Goal: Task Accomplishment & Management: Use online tool/utility

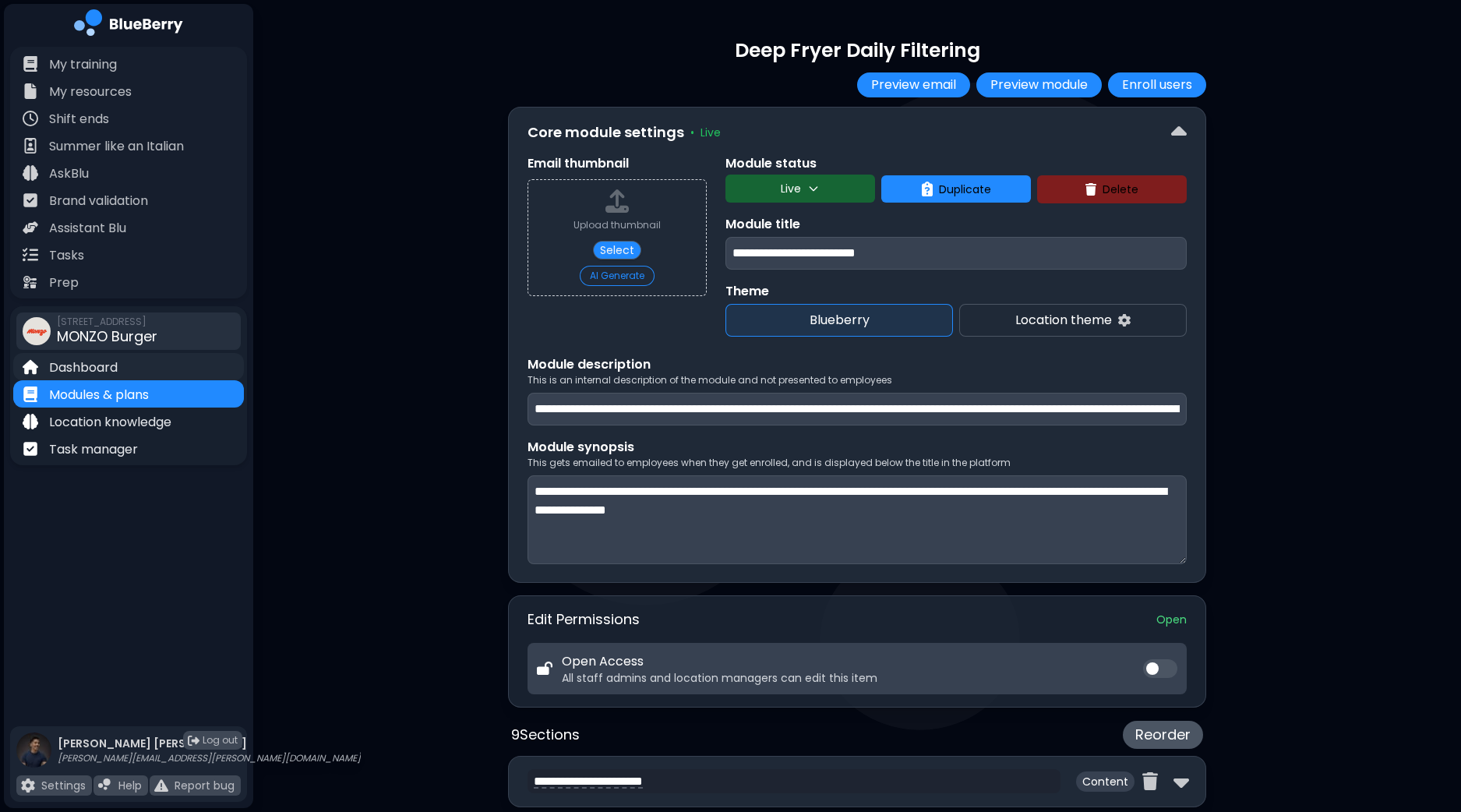
click at [78, 361] on p "Dashboard" at bounding box center [83, 368] width 68 height 19
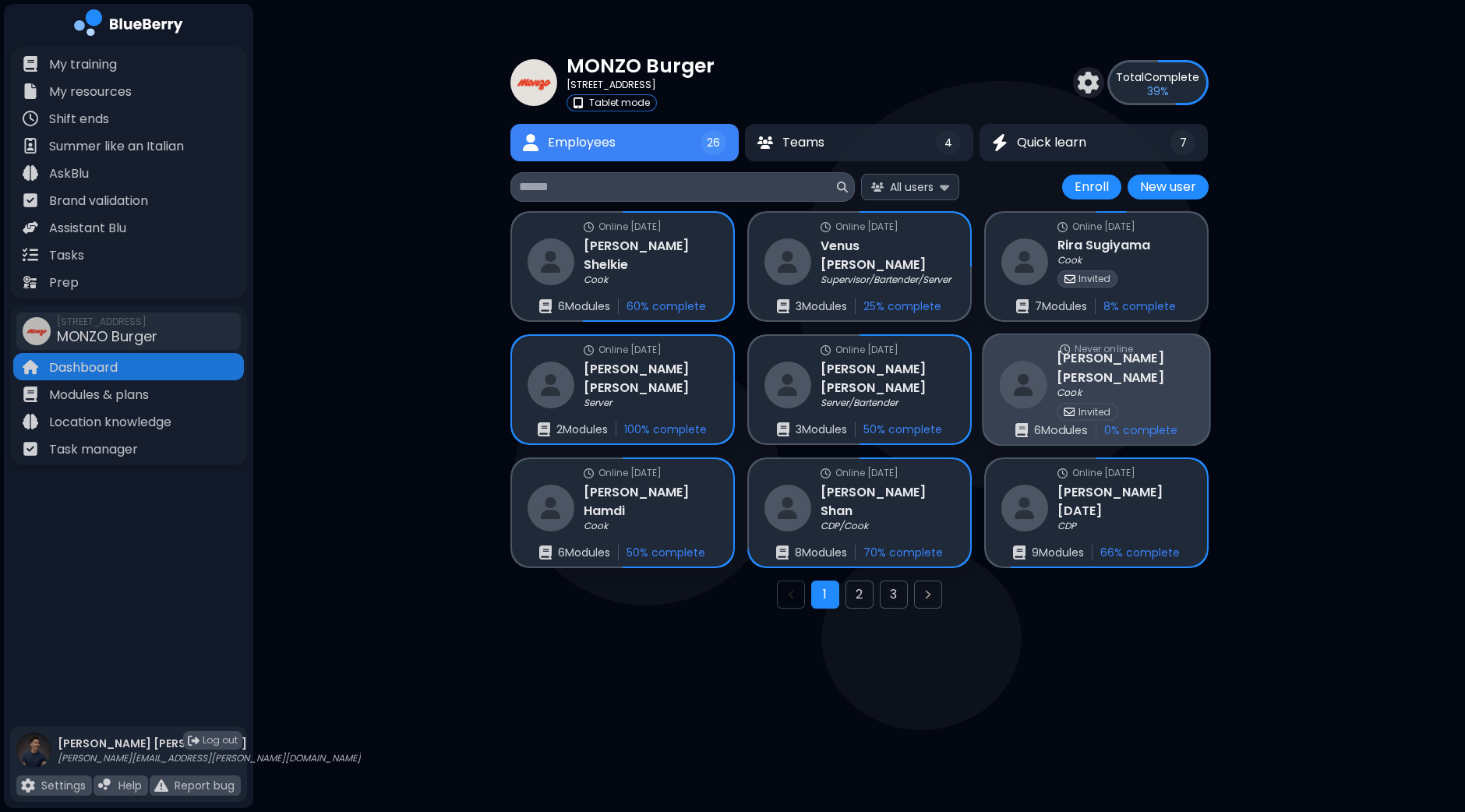
click at [1126, 387] on div "Cook" at bounding box center [1124, 393] width 136 height 13
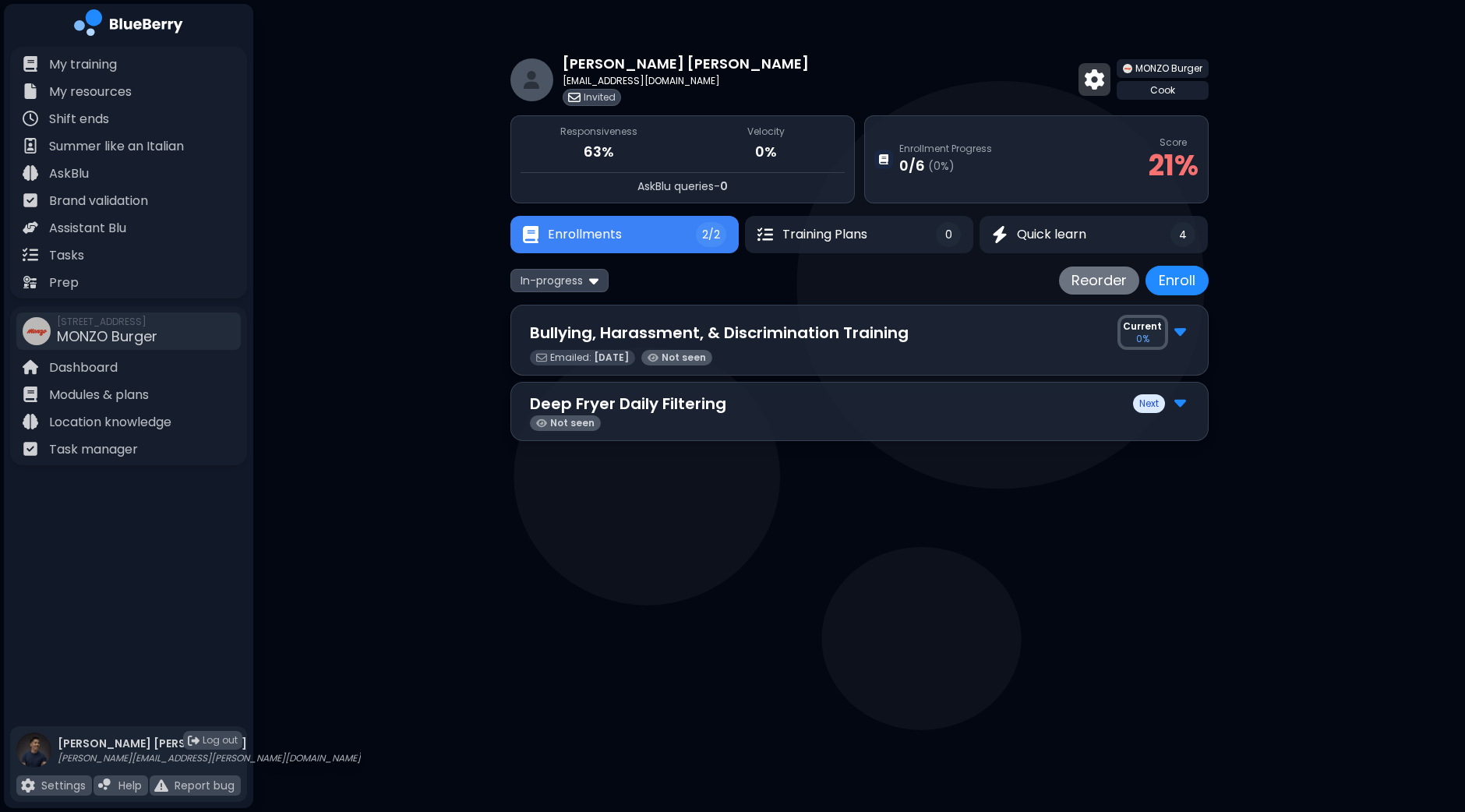
click at [1094, 85] on img at bounding box center [1094, 79] width 19 height 20
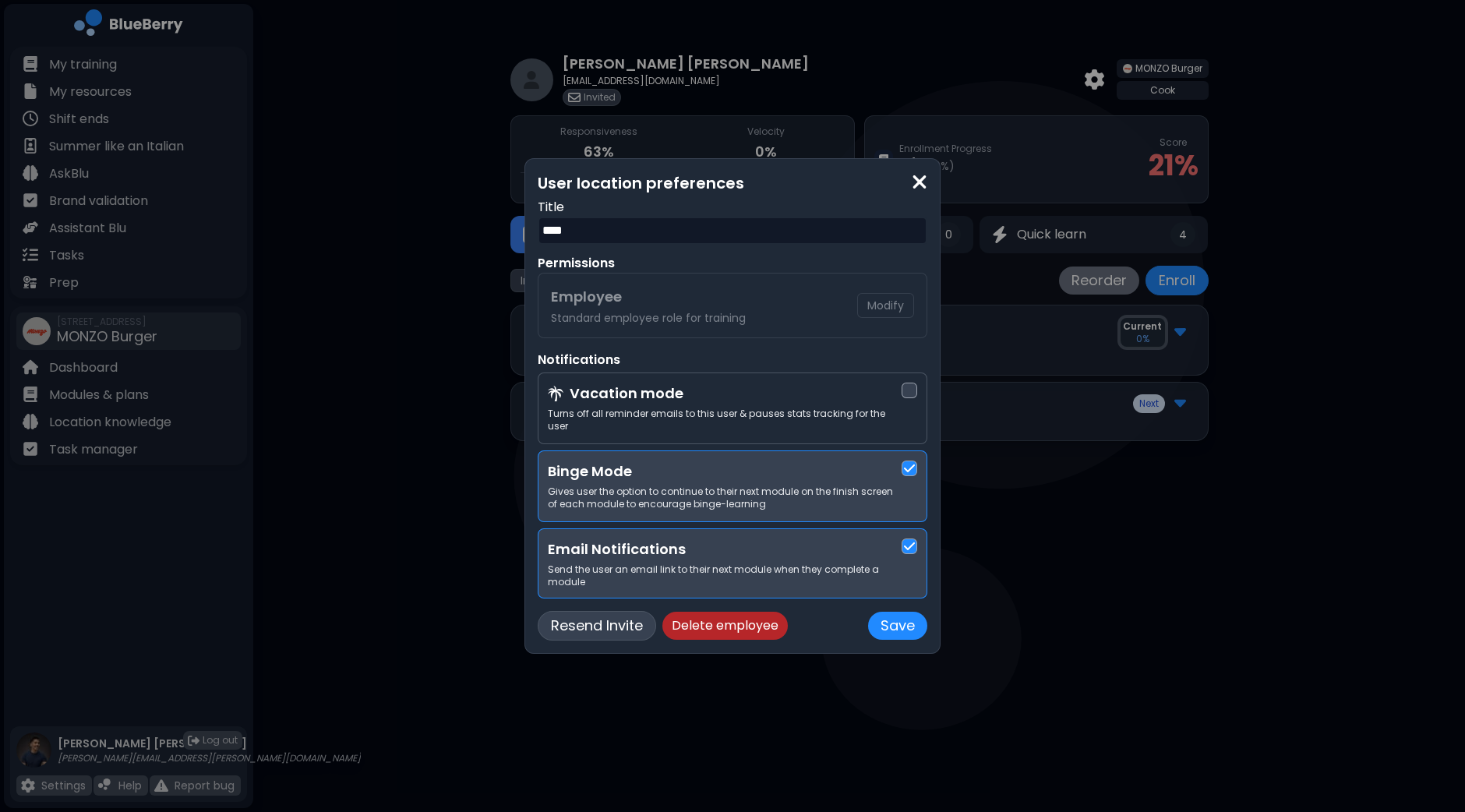
click at [608, 625] on button "Resend Invite" at bounding box center [597, 626] width 118 height 30
click at [889, 625] on button "Save" at bounding box center [897, 625] width 59 height 28
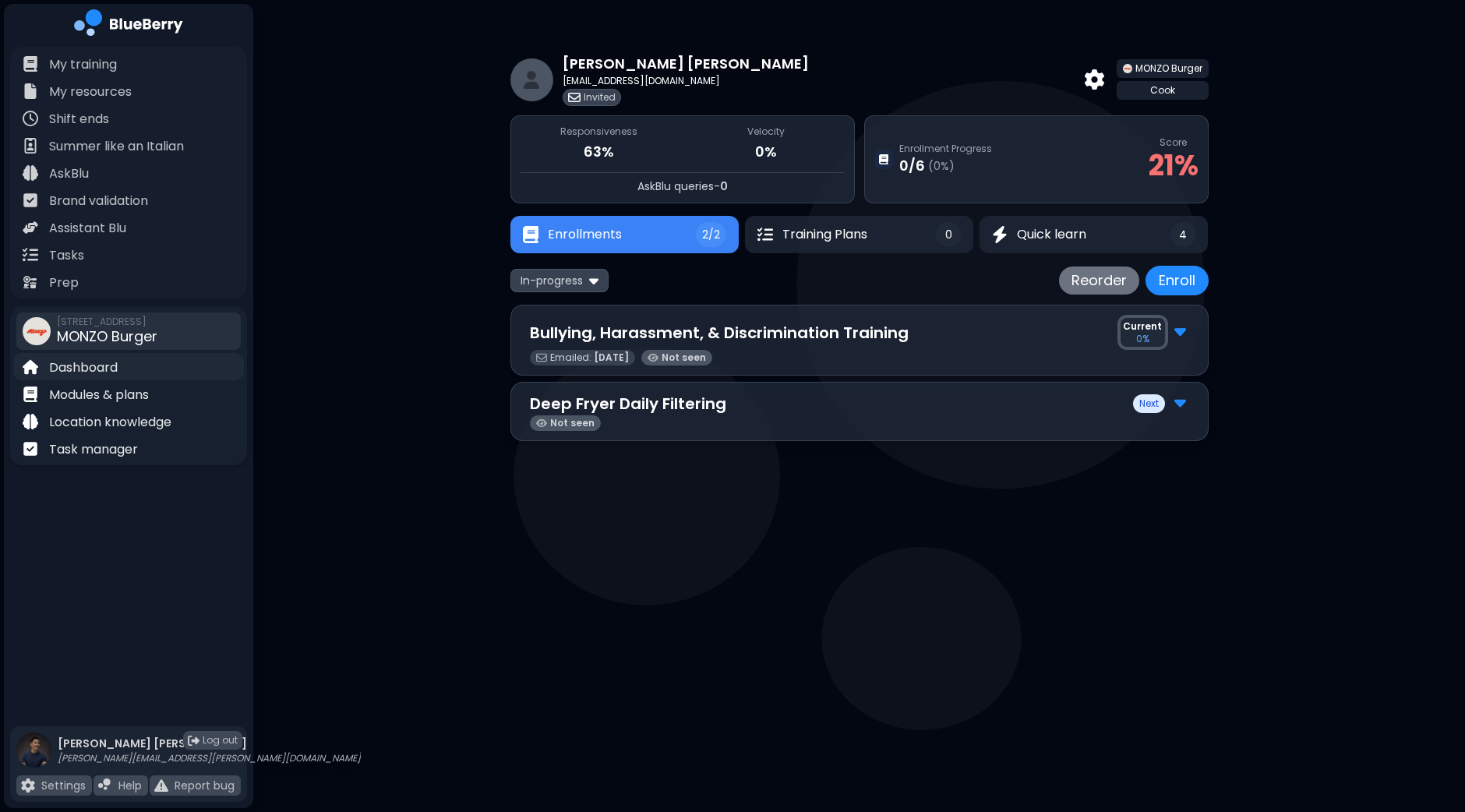
click at [98, 375] on p "Dashboard" at bounding box center [83, 368] width 68 height 19
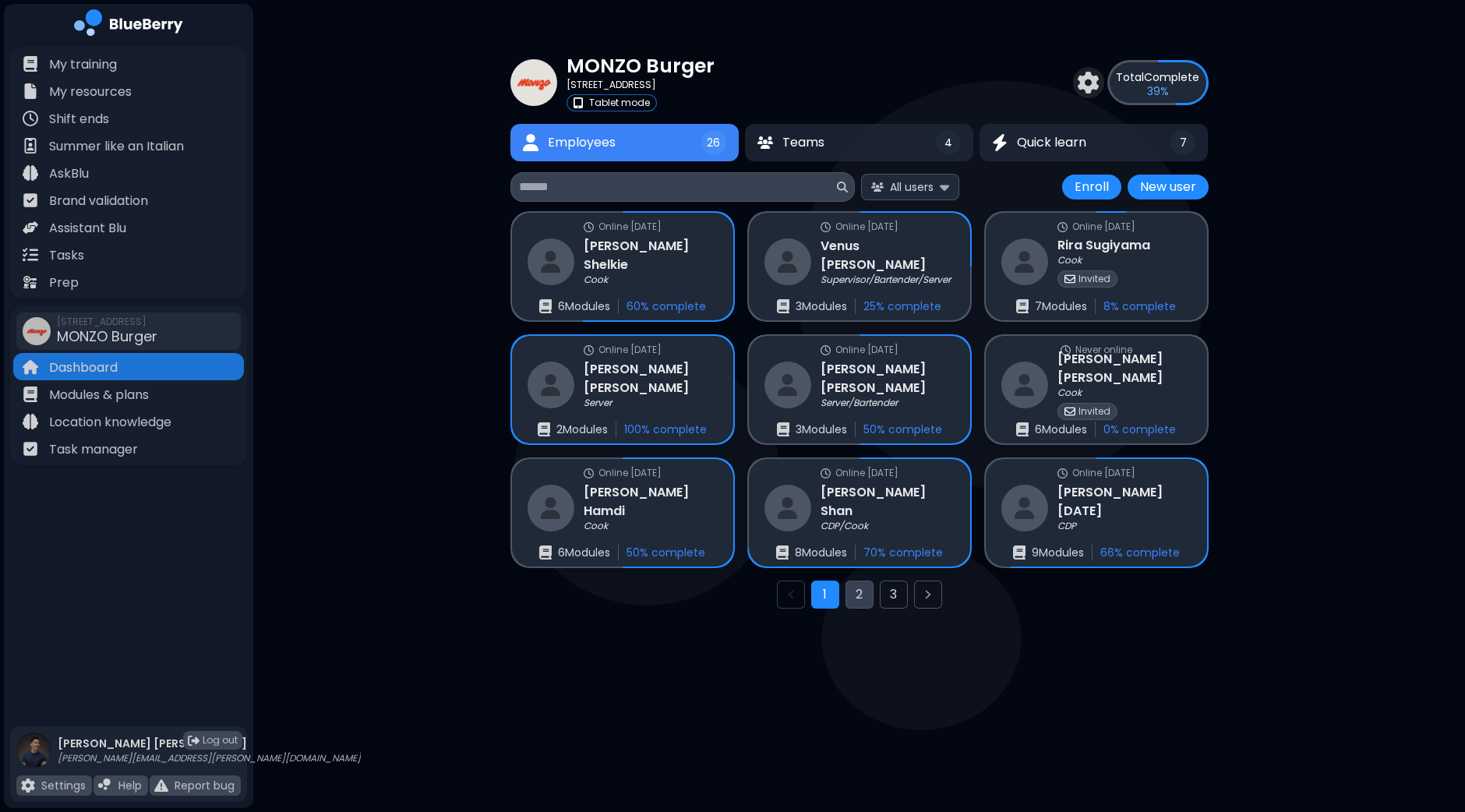
click at [857, 596] on button "2" at bounding box center [859, 594] width 28 height 28
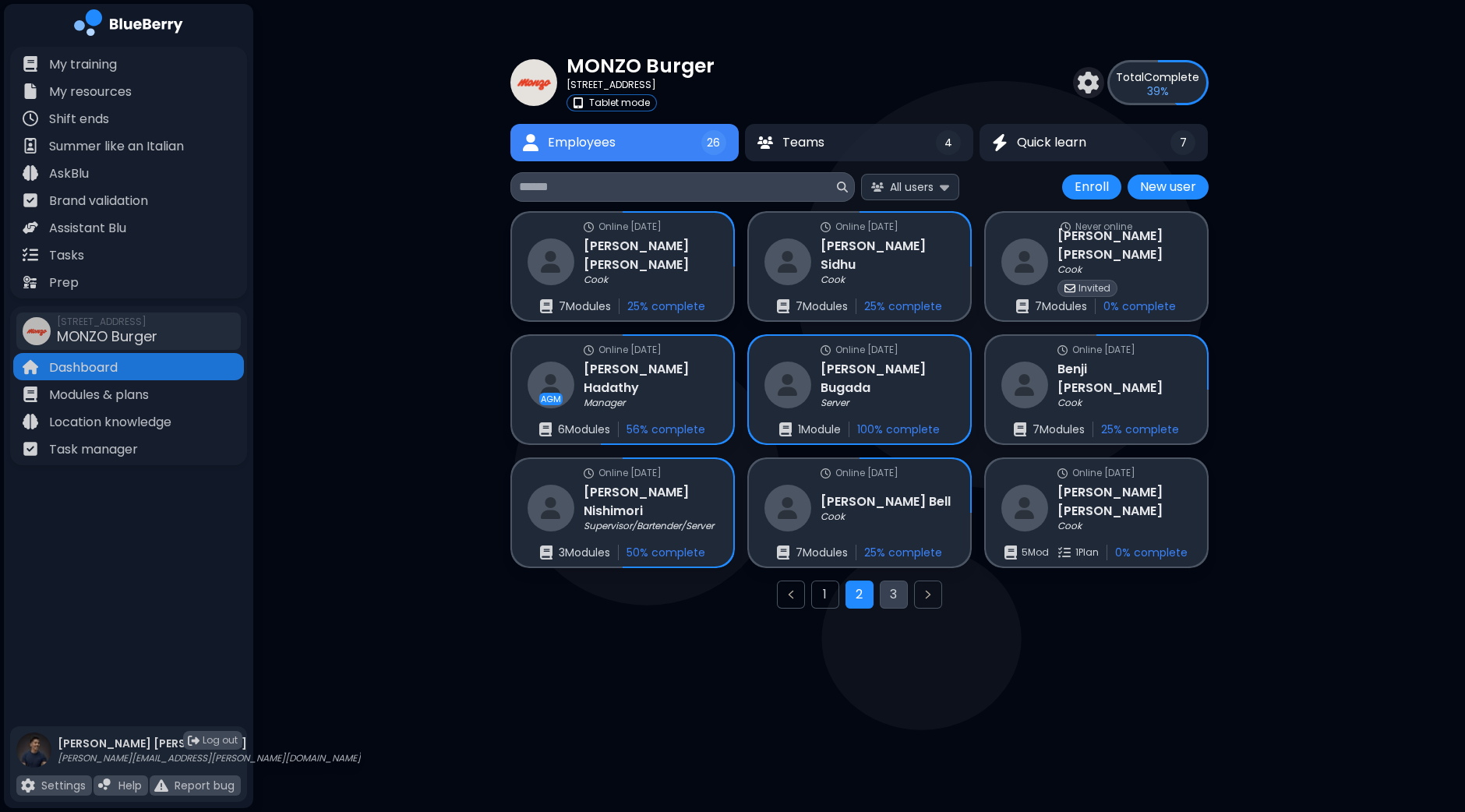
click at [902, 607] on button "3" at bounding box center [894, 594] width 28 height 28
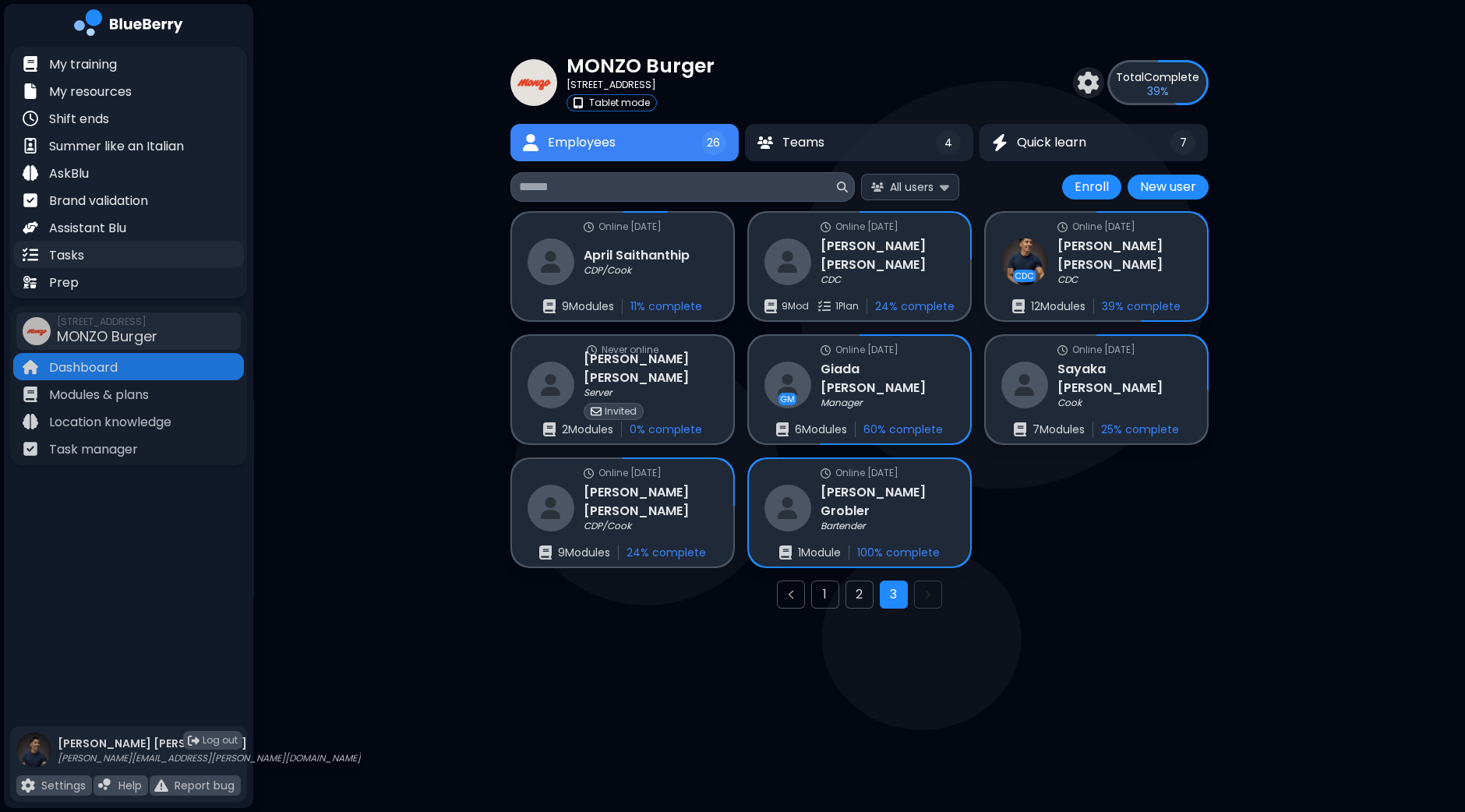
click at [82, 261] on p "Tasks" at bounding box center [66, 255] width 35 height 19
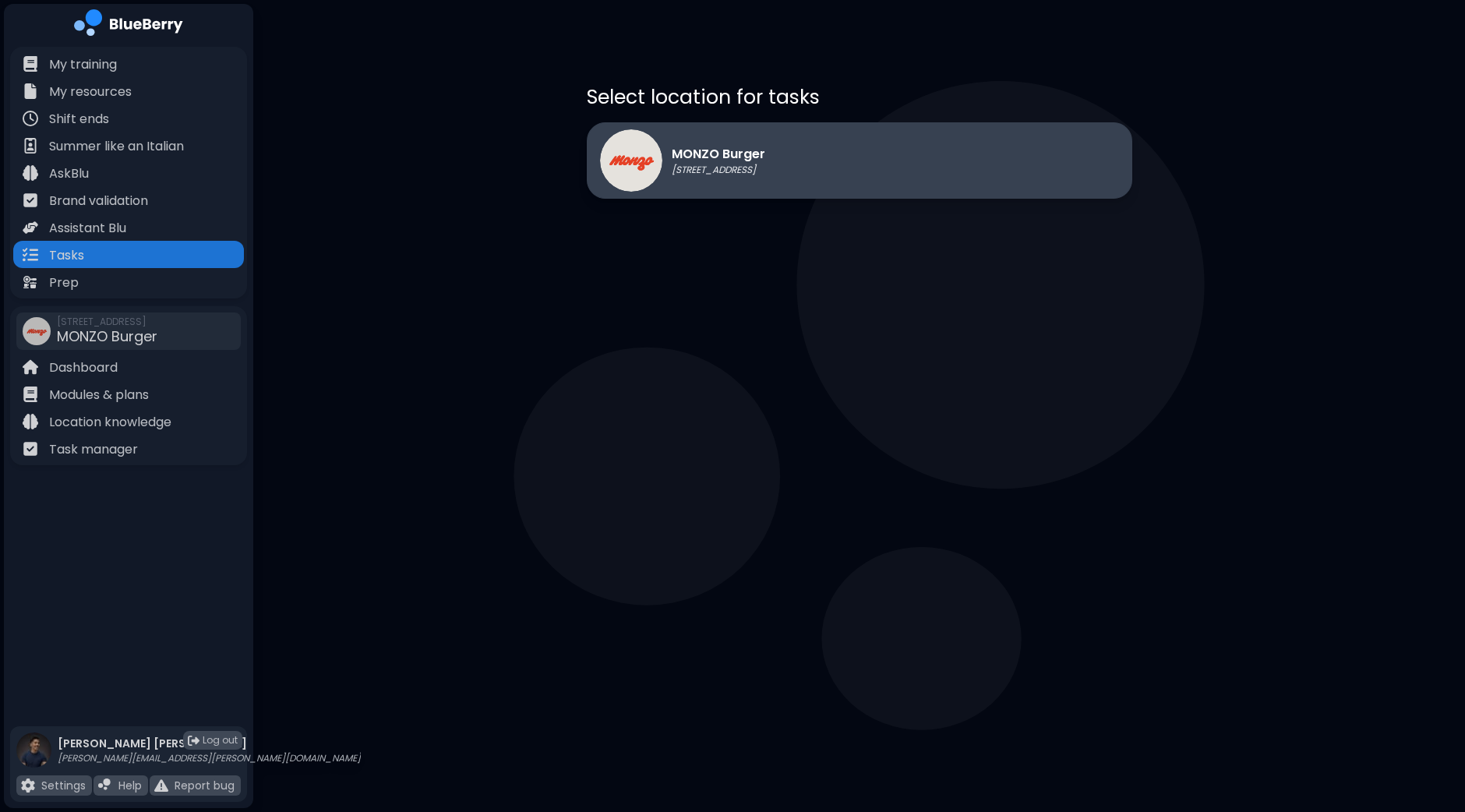
click at [906, 141] on div "MONZO Burger [STREET_ADDRESS]" at bounding box center [859, 161] width 545 height 76
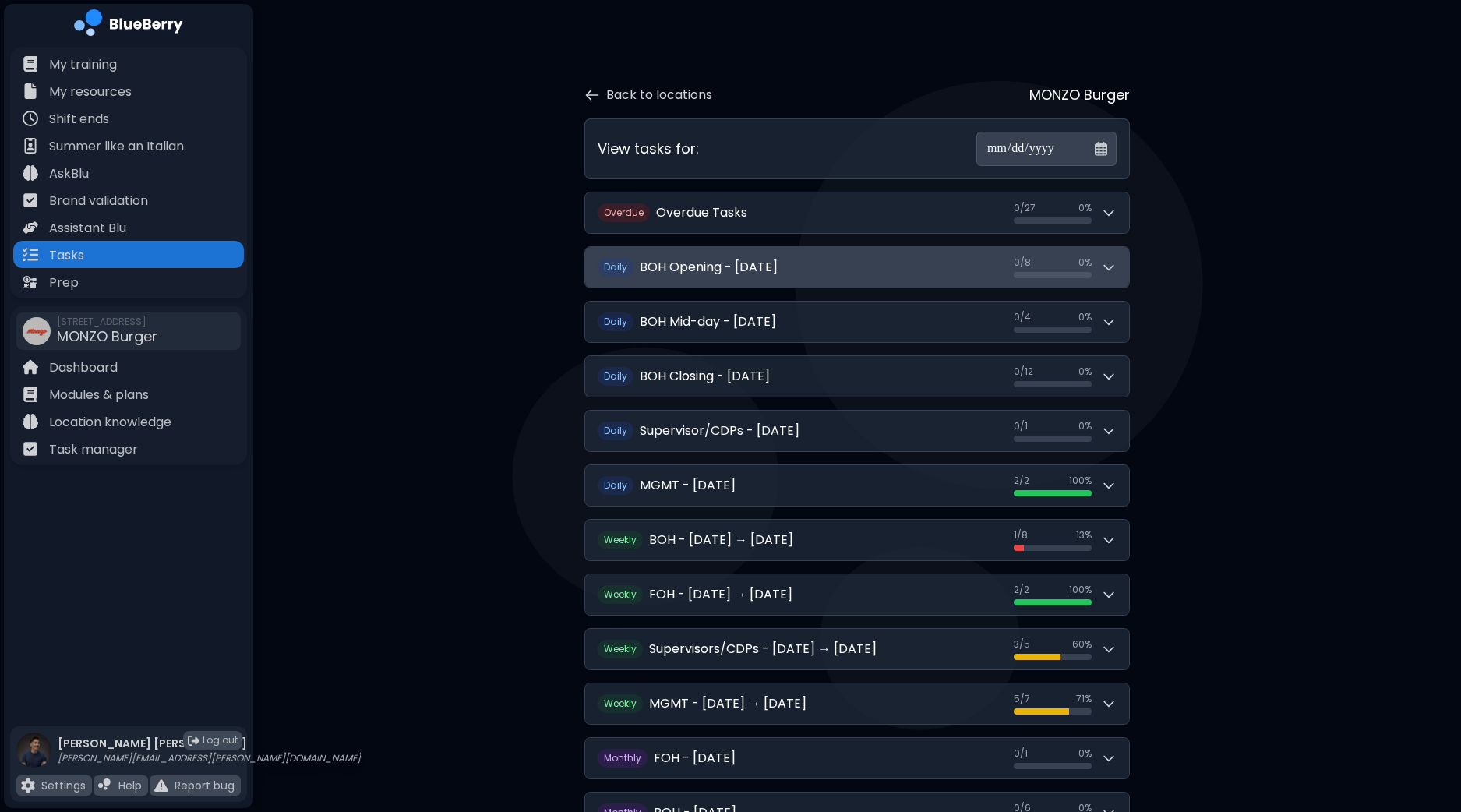
click at [1099, 266] on div "0 / 8 0 / 8 0 %" at bounding box center [1065, 267] width 103 height 22
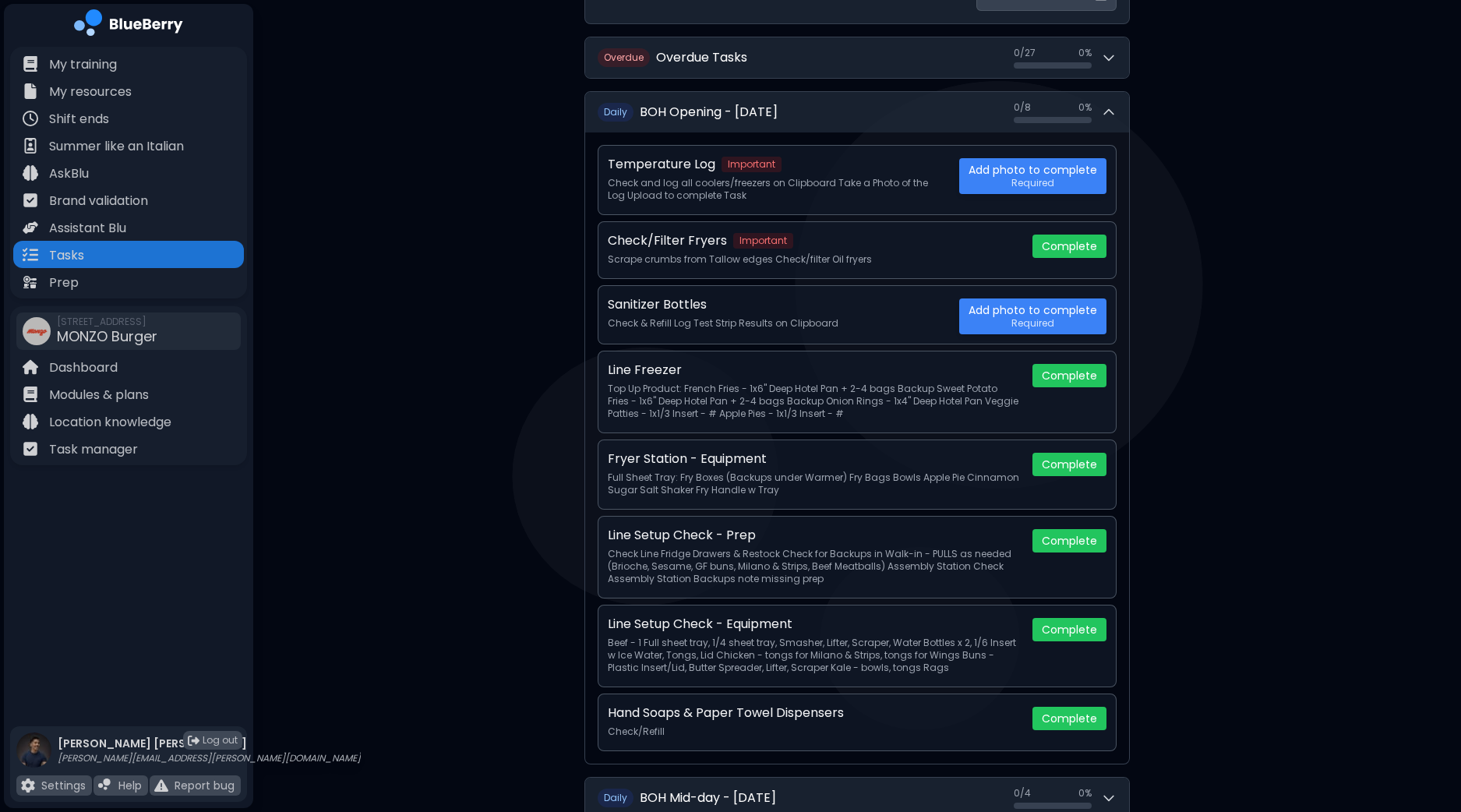
scroll to position [194, 0]
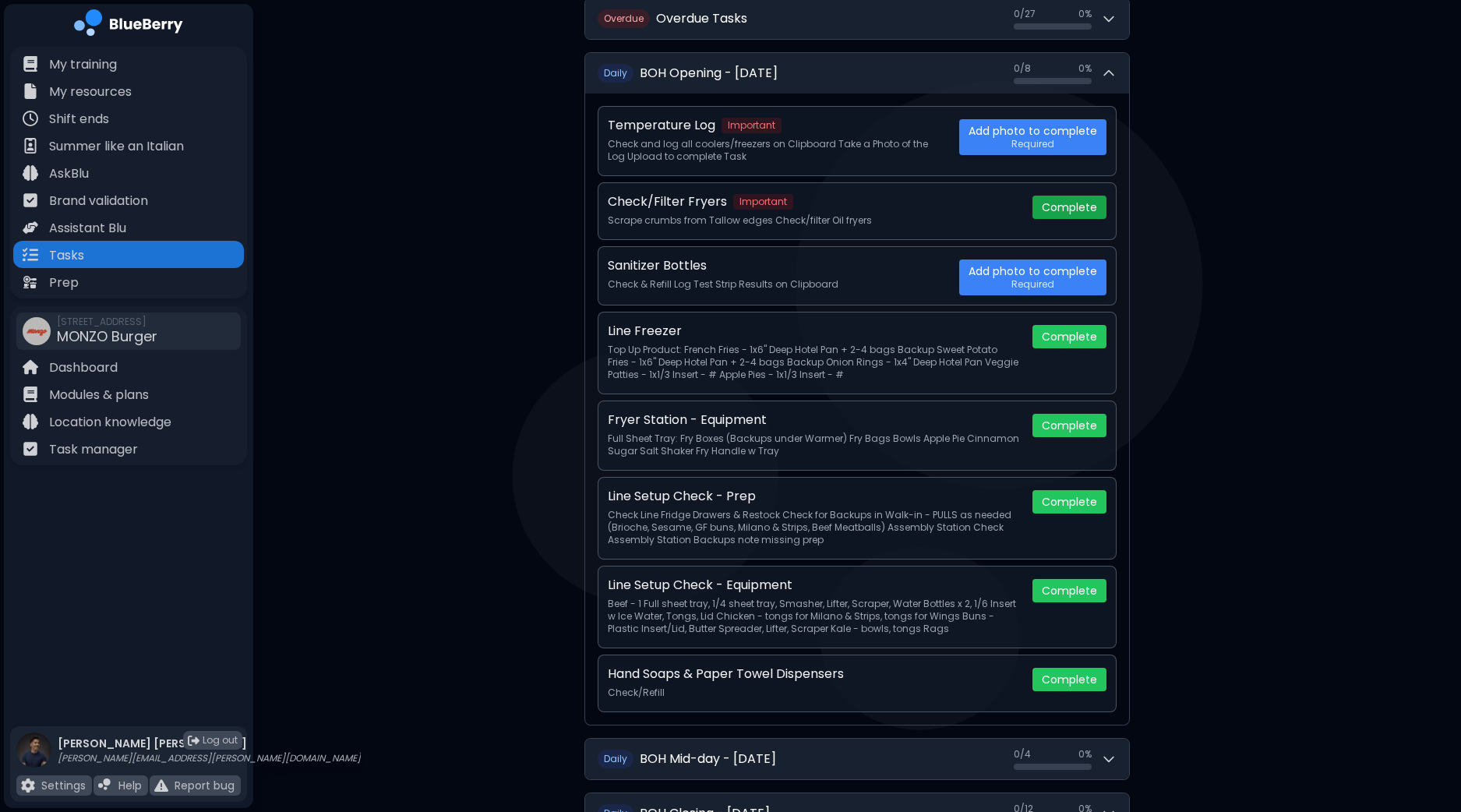
click at [1073, 204] on button "Complete" at bounding box center [1069, 207] width 74 height 24
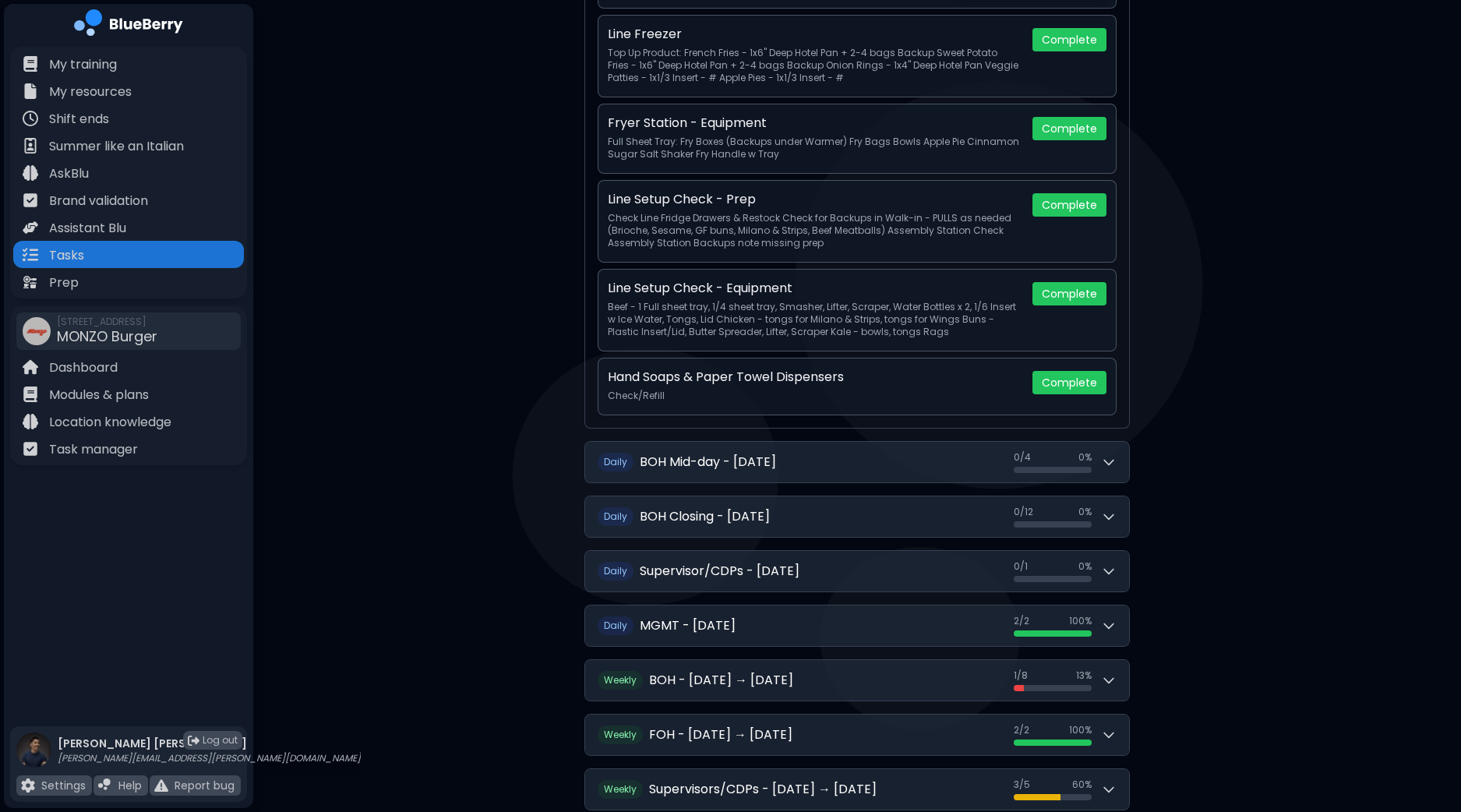
scroll to position [584, 0]
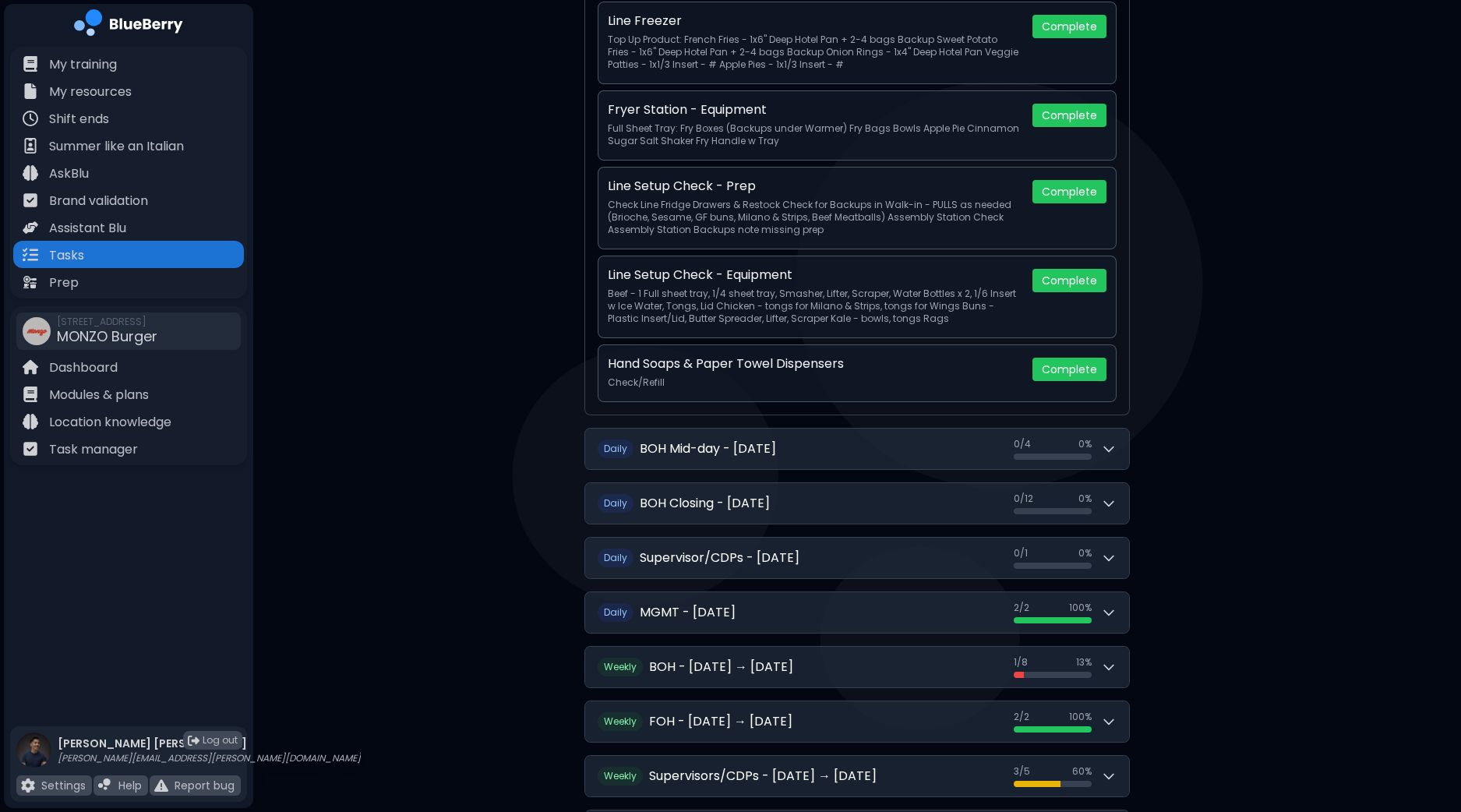
click at [1119, 550] on button "D aily Supervisor/CDPs - [DATE] 0 / 1 0 / 1 0 %" at bounding box center [857, 558] width 544 height 41
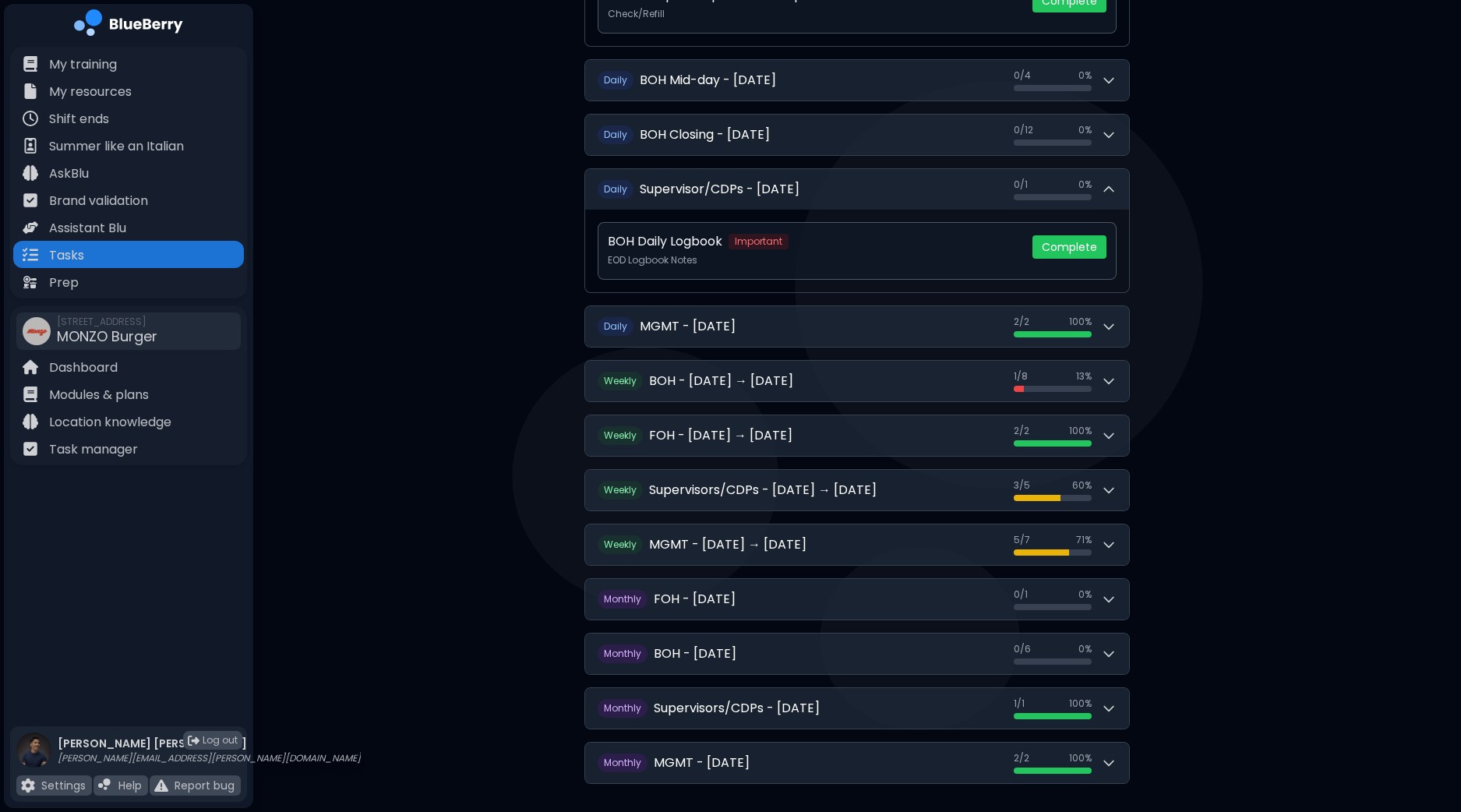
scroll to position [974, 0]
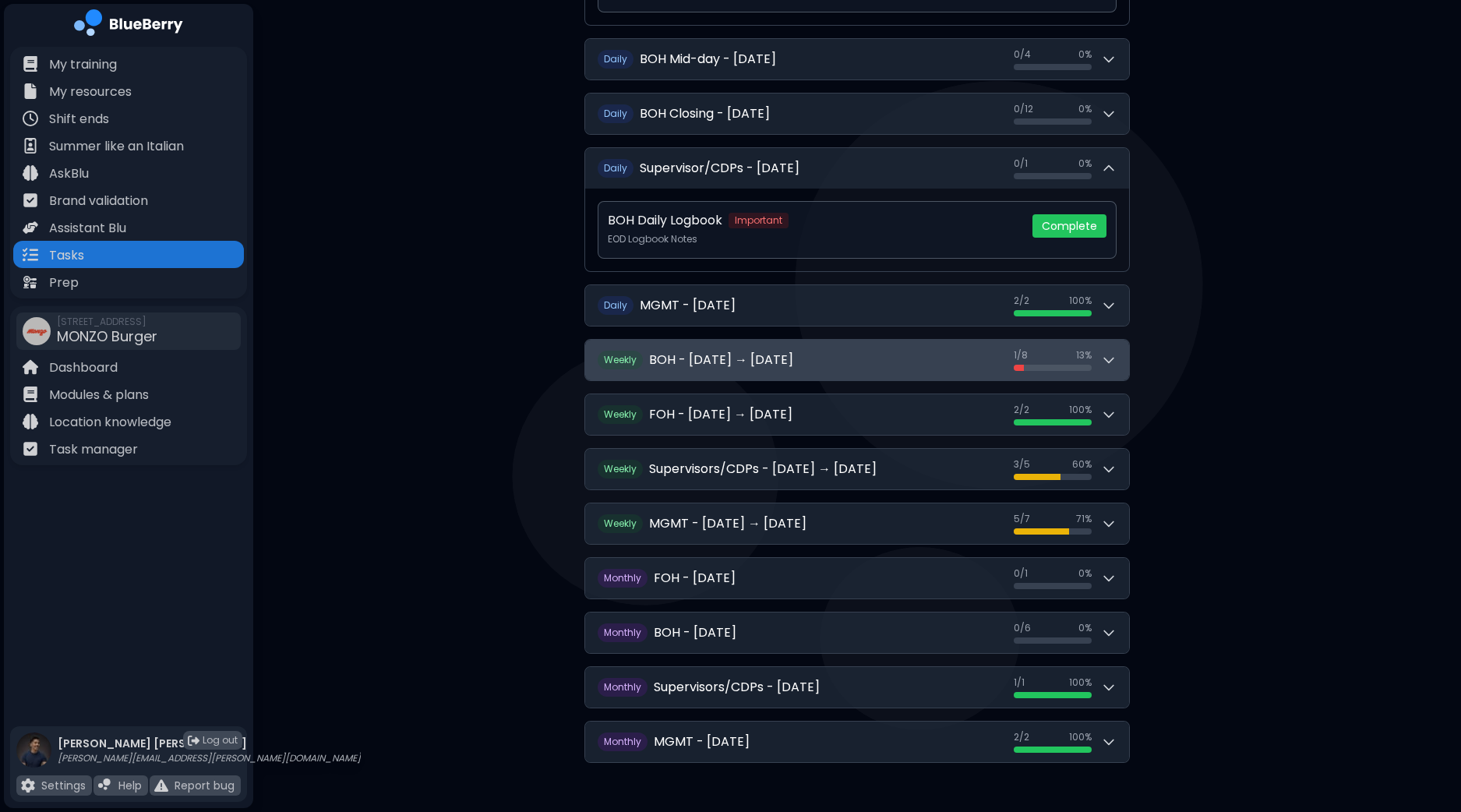
click at [1116, 357] on icon at bounding box center [1108, 360] width 15 height 15
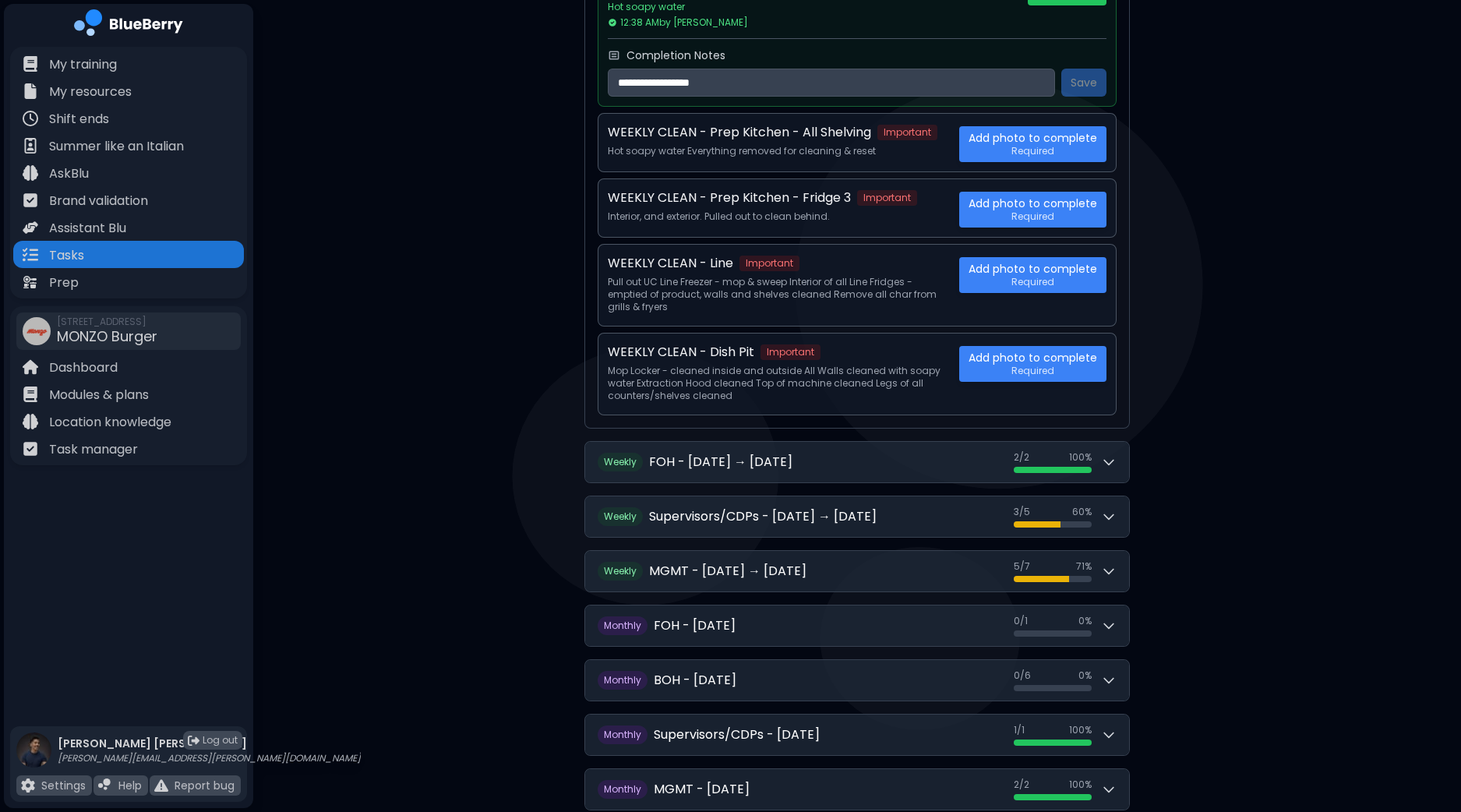
scroll to position [1666, 0]
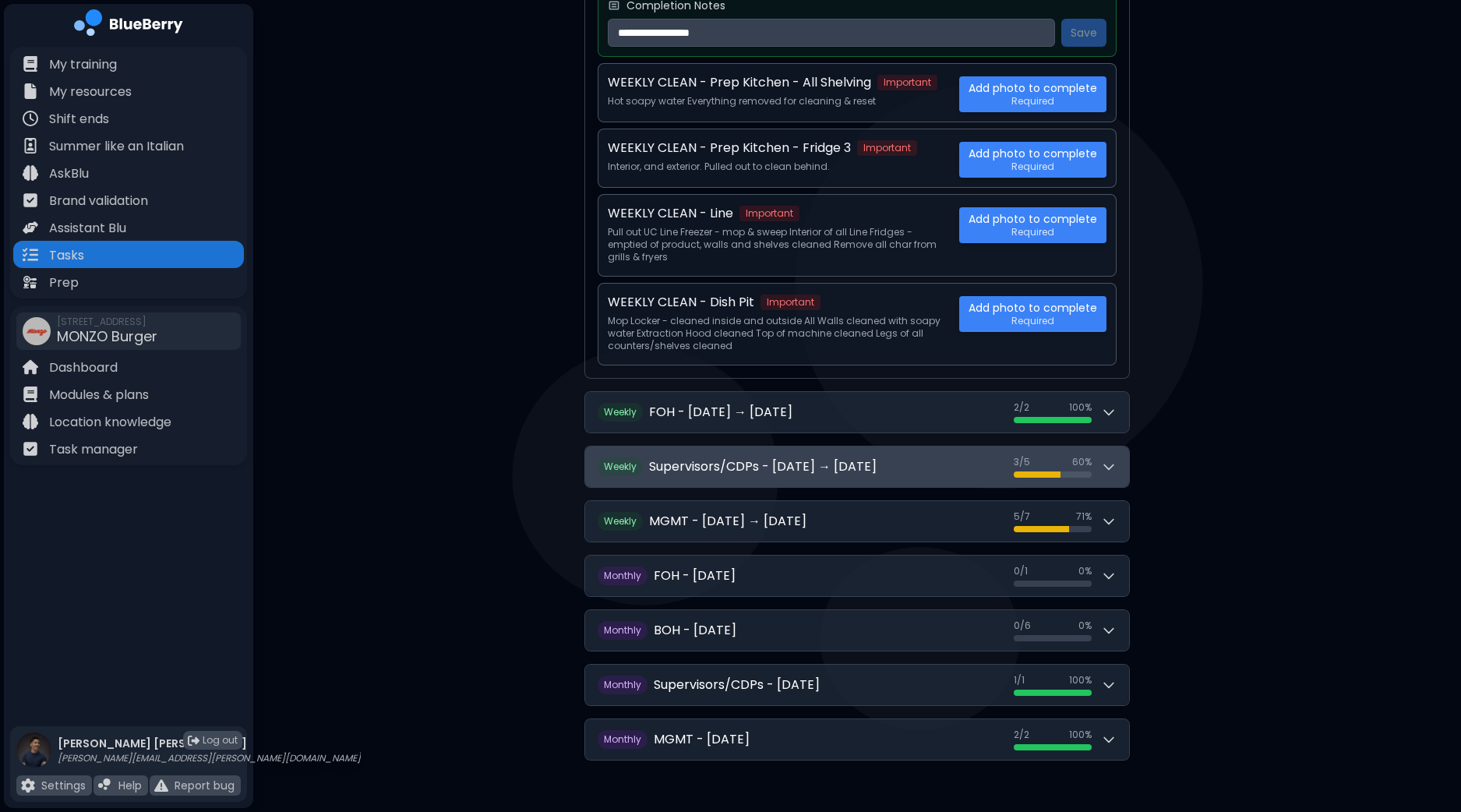
click at [1115, 460] on icon at bounding box center [1108, 466] width 15 height 15
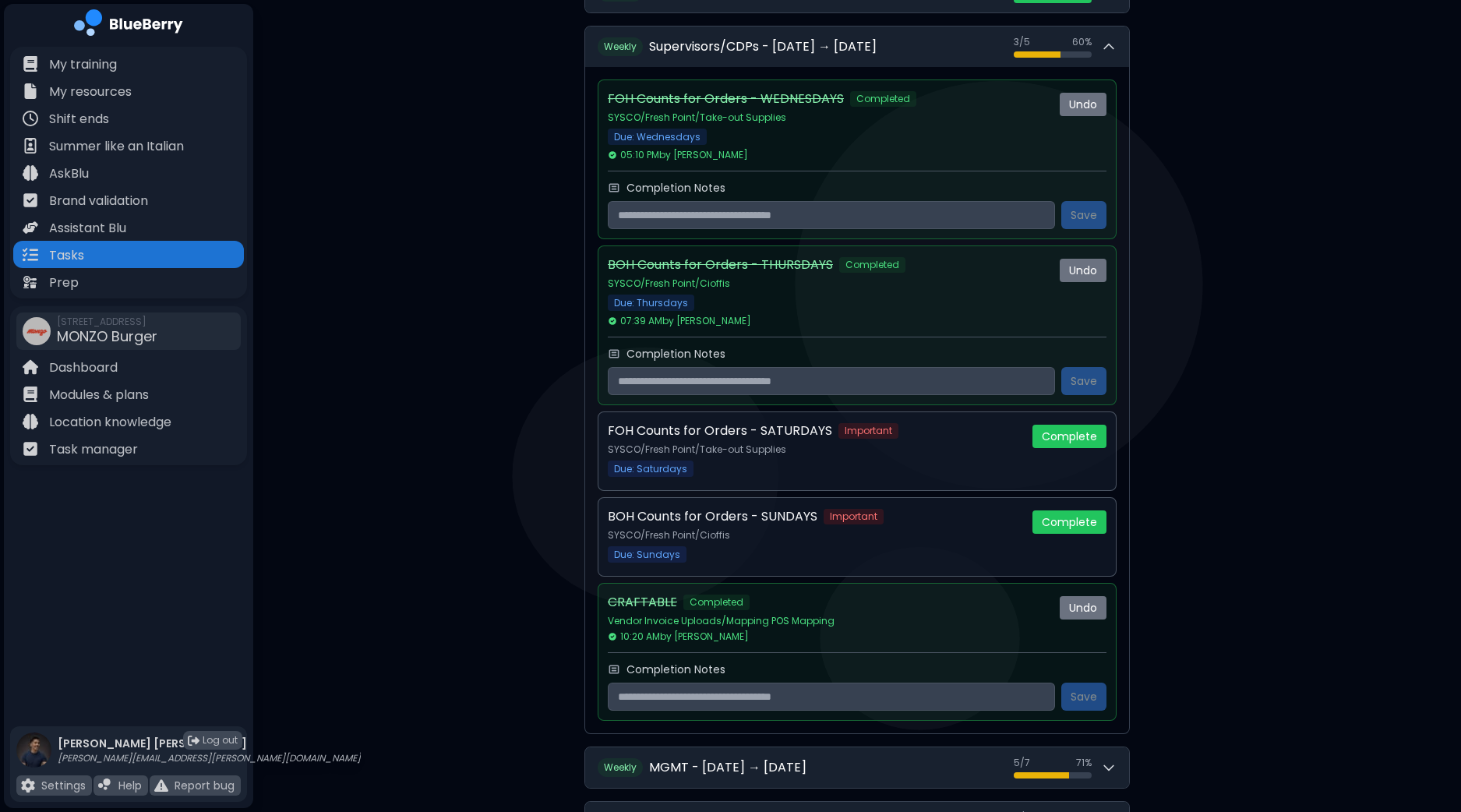
scroll to position [2055, 0]
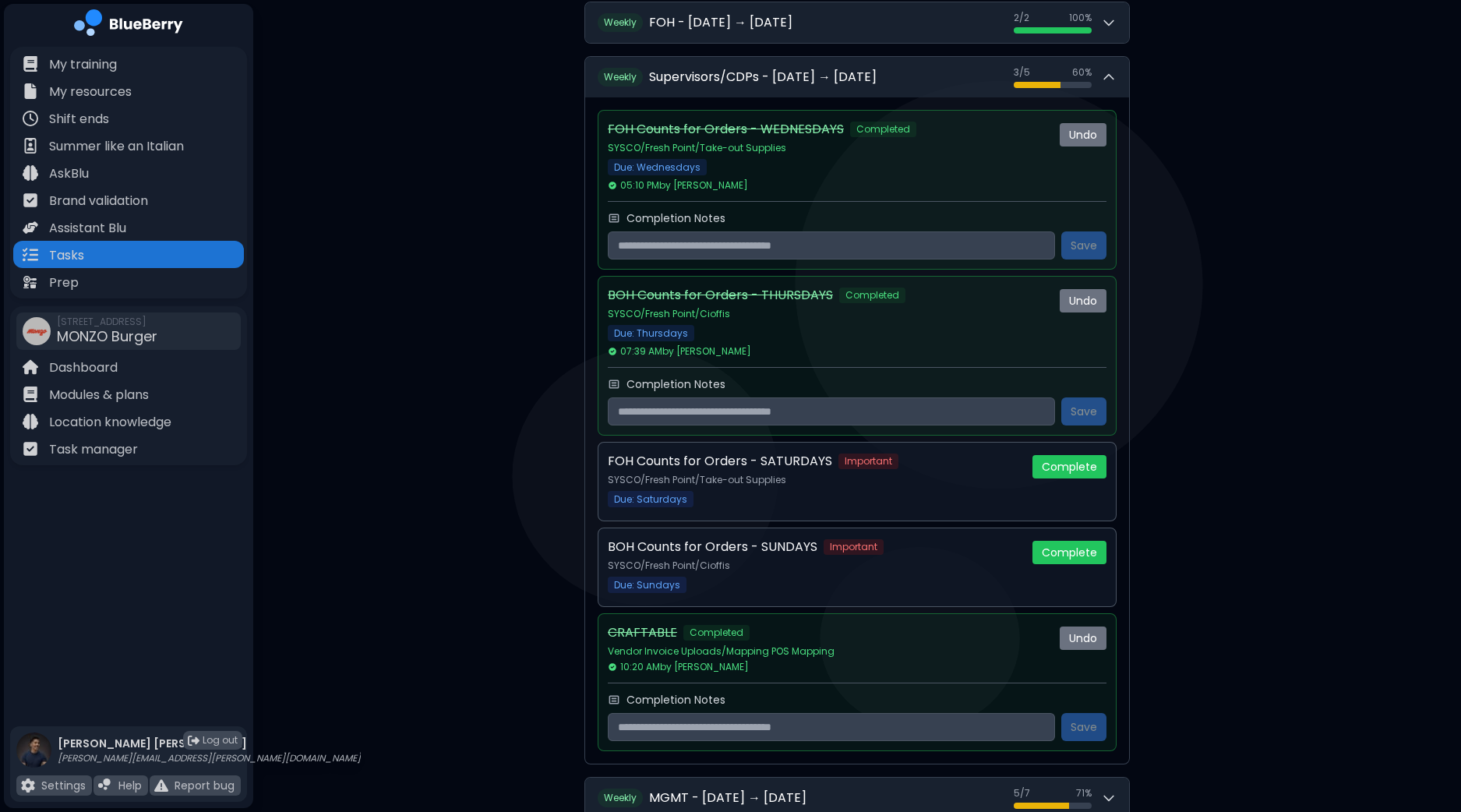
click at [1076, 550] on button "Complete" at bounding box center [1069, 552] width 74 height 24
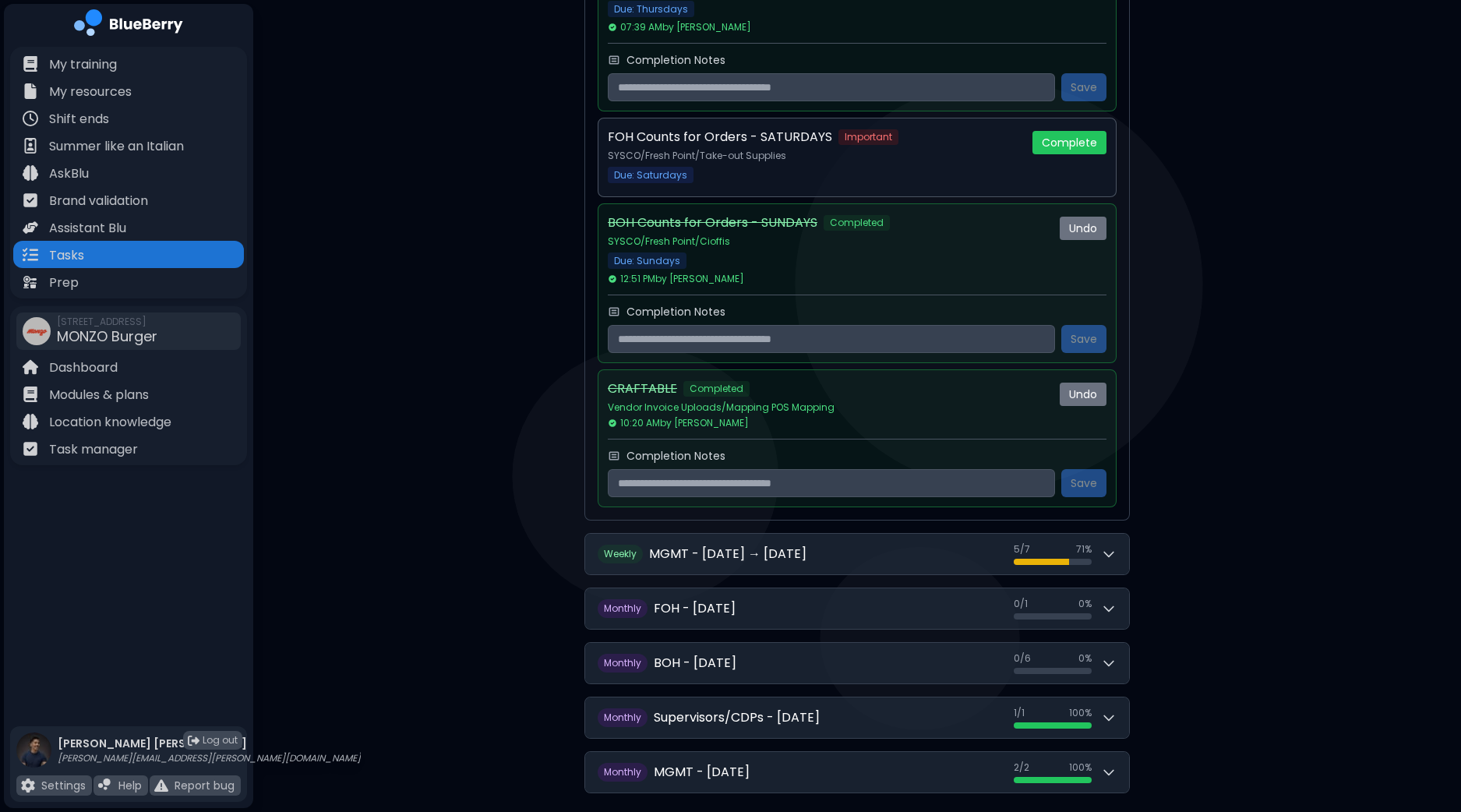
scroll to position [2409, 0]
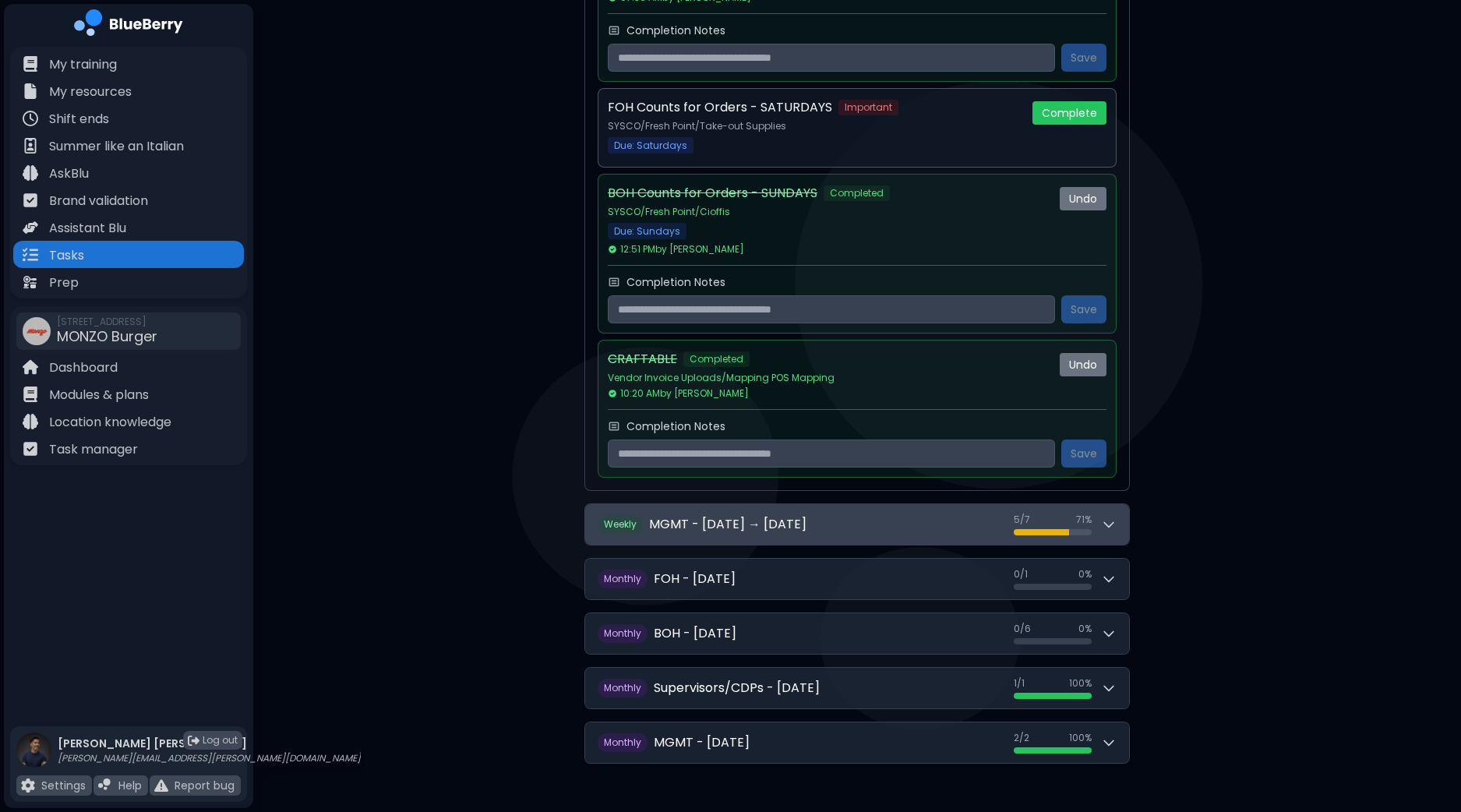
click at [1118, 514] on button "W eekly MGMT - [DATE] → [DATE] 5 / 7 5 / 7 71 %" at bounding box center [857, 524] width 544 height 41
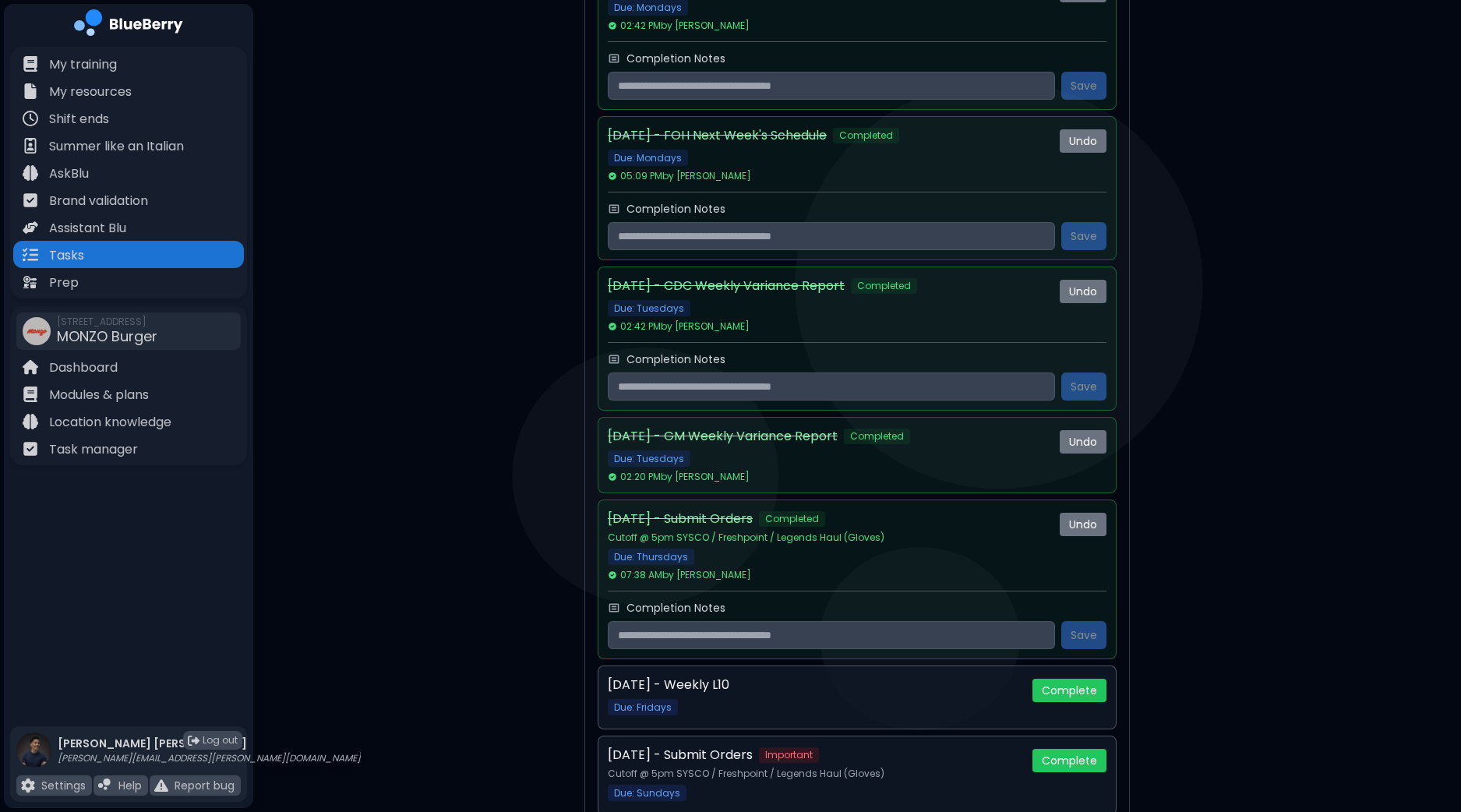
scroll to position [3188, 0]
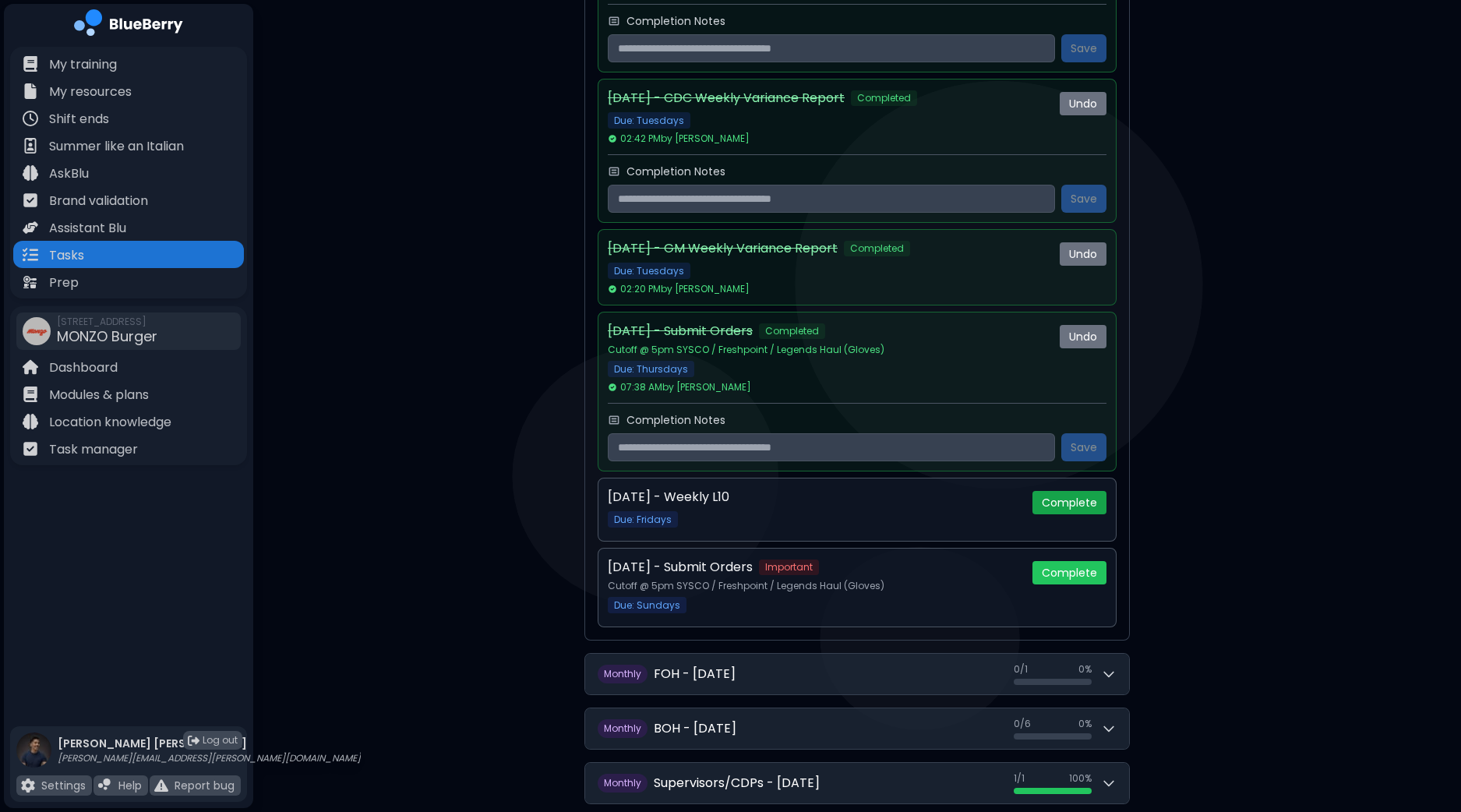
click at [1078, 490] on button "Complete" at bounding box center [1069, 502] width 74 height 24
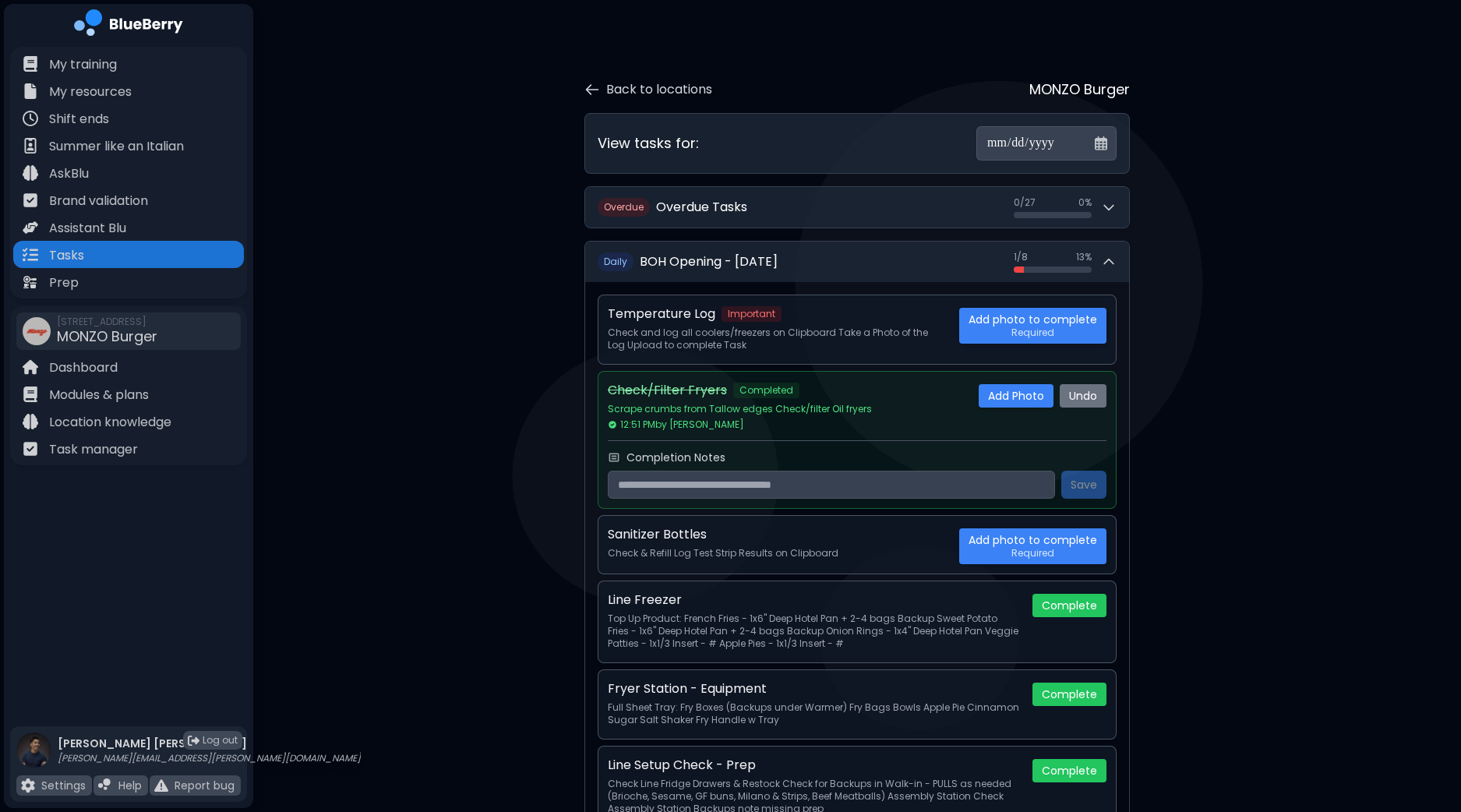
scroll to position [0, 0]
